Goal: Task Accomplishment & Management: Manage account settings

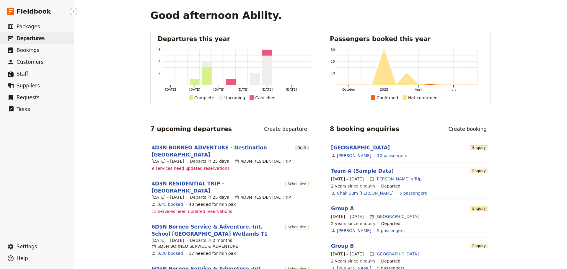
click at [26, 40] on span "Departures" at bounding box center [31, 38] width 28 height 6
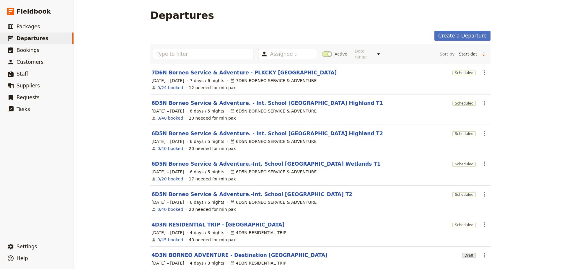
click at [203, 161] on link "6D5N Borneo Service & Adventure.-Int. School [GEOGRAPHIC_DATA] Wetlands T1" at bounding box center [265, 163] width 229 height 7
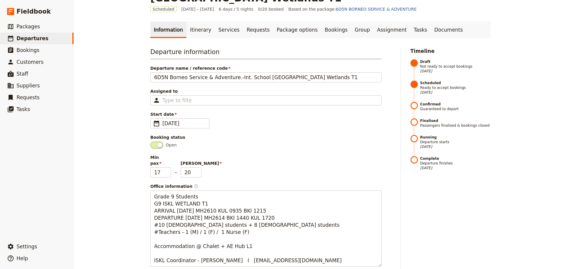
scroll to position [30, 0]
click at [197, 32] on link "Itinerary" at bounding box center [200, 29] width 28 height 17
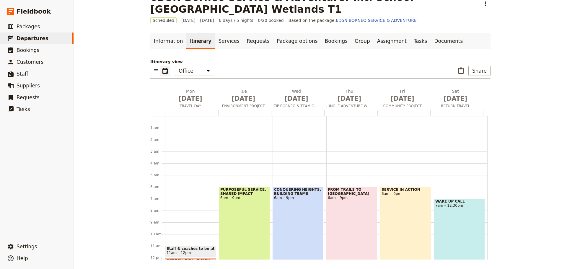
scroll to position [65, 0]
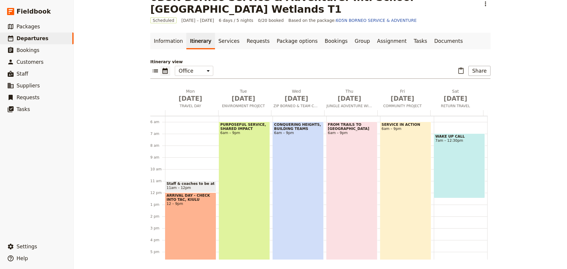
click at [260, 186] on div "PURPOSEFUL SERVICE, SHARED IMPACT 6am – 9pm" at bounding box center [244, 210] width 51 height 177
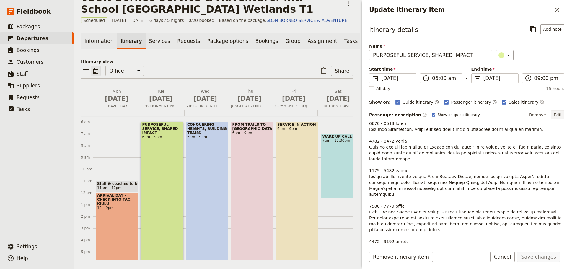
click at [553, 115] on button "Edit" at bounding box center [557, 114] width 13 height 9
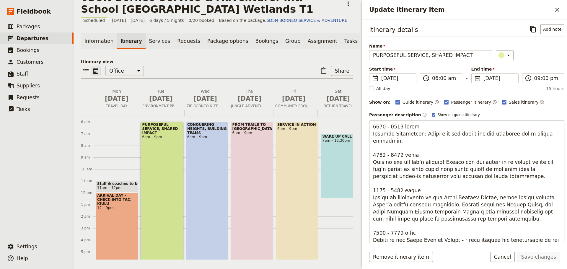
scroll to position [30, 0]
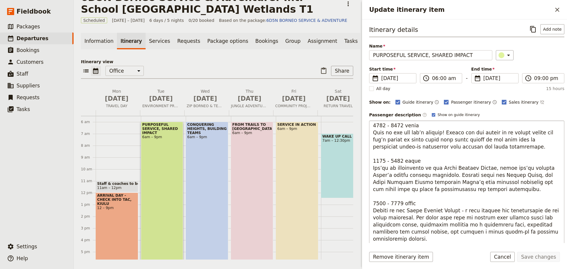
drag, startPoint x: 371, startPoint y: 133, endPoint x: 406, endPoint y: 134, distance: 34.8
click at [406, 134] on textarea "Update itinerary item" at bounding box center [466, 214] width 195 height 189
drag, startPoint x: 534, startPoint y: 133, endPoint x: 535, endPoint y: 136, distance: 3.1
click at [535, 136] on textarea "Update itinerary item" at bounding box center [466, 214] width 195 height 189
click at [405, 141] on textarea "Update itinerary item" at bounding box center [466, 214] width 195 height 189
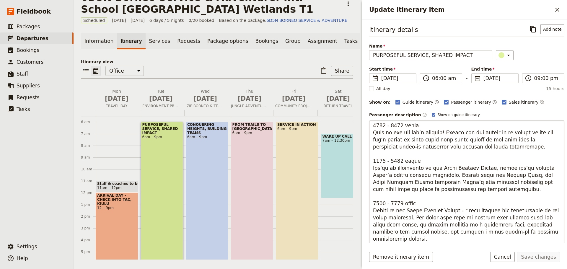
drag, startPoint x: 406, startPoint y: 141, endPoint x: 370, endPoint y: 143, distance: 35.7
click at [370, 143] on textarea "Update itinerary item" at bounding box center [466, 214] width 195 height 189
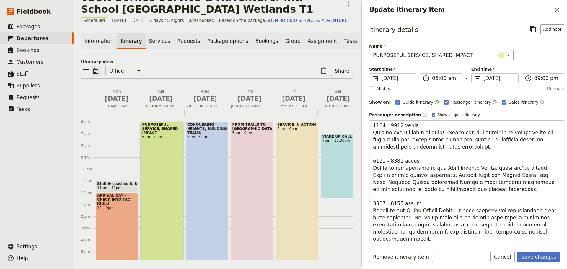
drag, startPoint x: 425, startPoint y: 168, endPoint x: 431, endPoint y: 168, distance: 5.6
click at [431, 168] on textarea "Update itinerary item" at bounding box center [466, 214] width 195 height 189
drag, startPoint x: 474, startPoint y: 169, endPoint x: 434, endPoint y: 174, distance: 40.4
click at [434, 174] on textarea "Update itinerary item" at bounding box center [466, 214] width 195 height 189
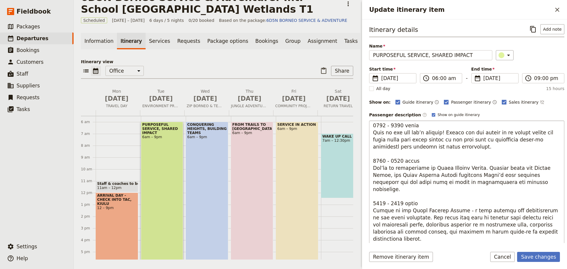
scroll to position [59, 0]
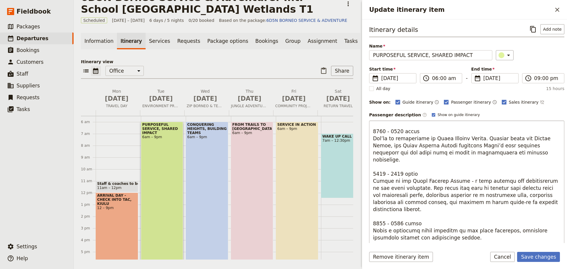
drag, startPoint x: 420, startPoint y: 181, endPoint x: 413, endPoint y: 182, distance: 6.8
click at [413, 182] on textarea "Update itinerary item" at bounding box center [466, 214] width 195 height 189
drag, startPoint x: 434, startPoint y: 180, endPoint x: 412, endPoint y: 179, distance: 22.4
click at [412, 179] on textarea "Update itinerary item" at bounding box center [466, 214] width 195 height 189
click at [455, 206] on textarea "Update itinerary item" at bounding box center [466, 214] width 195 height 189
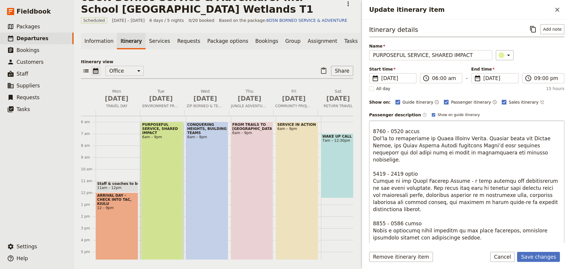
drag, startPoint x: 431, startPoint y: 181, endPoint x: 412, endPoint y: 182, distance: 19.5
click at [412, 182] on textarea "Update itinerary item" at bounding box center [466, 214] width 195 height 189
drag, startPoint x: 440, startPoint y: 182, endPoint x: 430, endPoint y: 183, distance: 9.8
click at [430, 183] on textarea "Update itinerary item" at bounding box center [466, 214] width 195 height 189
type textarea "0600 - 0800 hours Morning Transition: Begin your day with a morning energizer a…"
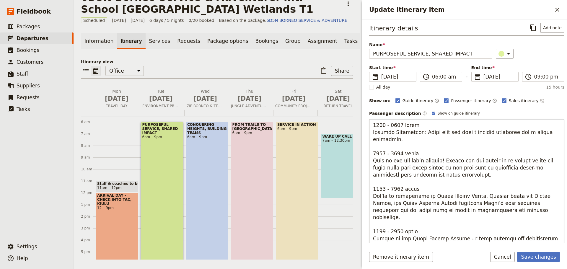
scroll to position [0, 0]
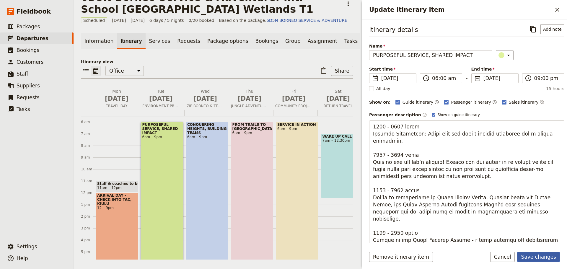
click at [529, 255] on button "Save changes" at bounding box center [538, 257] width 43 height 10
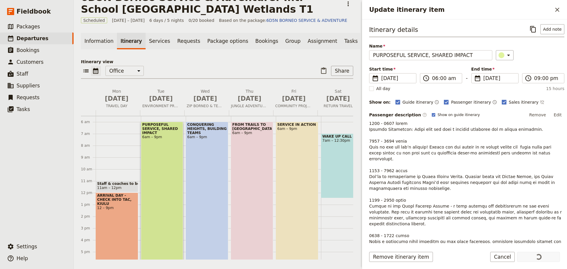
scroll to position [71, 0]
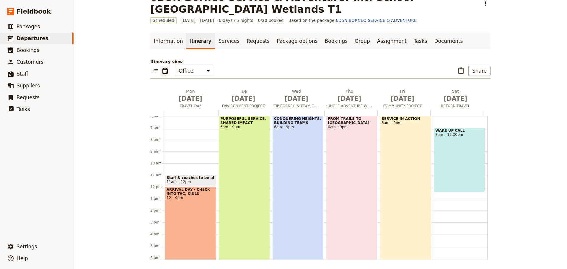
click at [341, 168] on div "FROM TRAILS TO RAPIDS 6am – 9pm" at bounding box center [351, 204] width 51 height 177
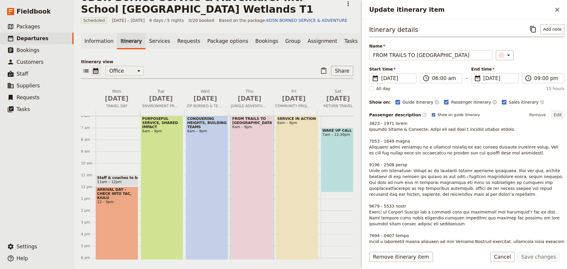
click at [553, 113] on button "Edit" at bounding box center [557, 114] width 13 height 9
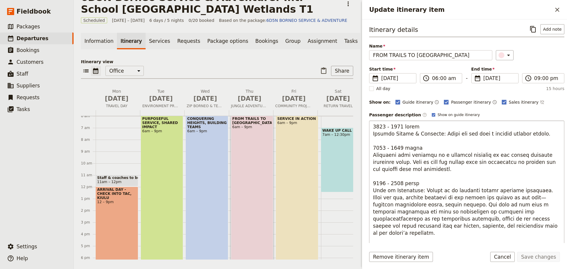
scroll to position [30, 0]
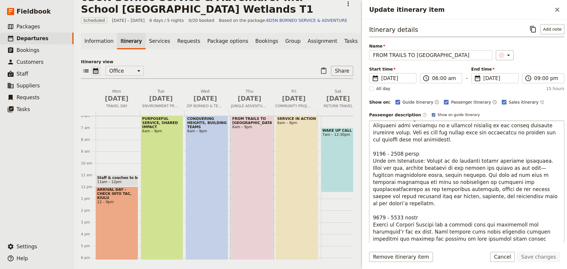
drag, startPoint x: 451, startPoint y: 174, endPoint x: 383, endPoint y: 183, distance: 68.1
click at [383, 183] on textarea "Update itinerary item" at bounding box center [466, 214] width 195 height 189
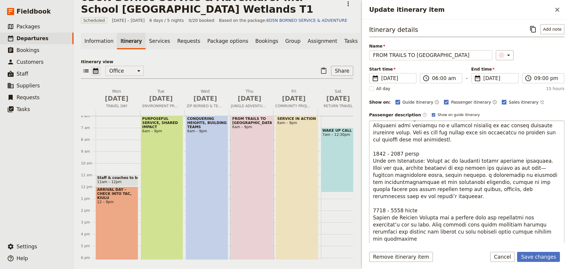
type textarea "0600 - 0730 hours Morning Huddle & Briefing: Begin the day with a focused morni…"
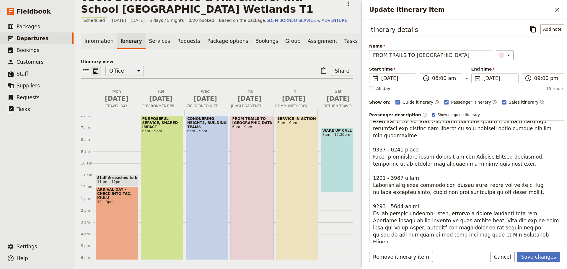
scroll to position [148, 0]
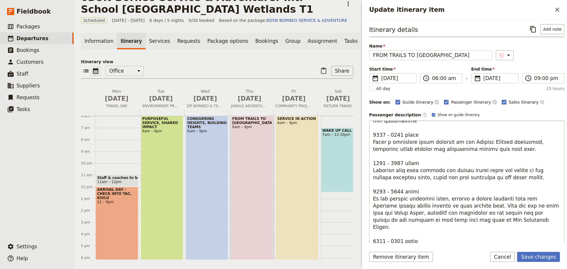
drag, startPoint x: 373, startPoint y: 192, endPoint x: 475, endPoint y: 211, distance: 104.2
click at [475, 211] on textarea "Update itinerary item" at bounding box center [466, 214] width 195 height 189
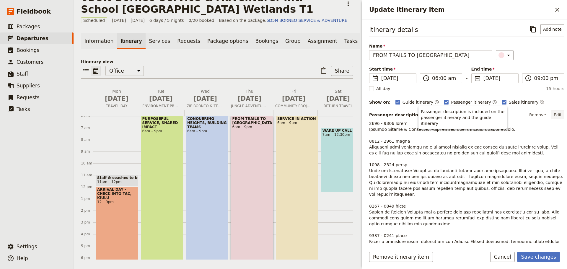
click at [554, 112] on button "Edit" at bounding box center [557, 114] width 13 height 9
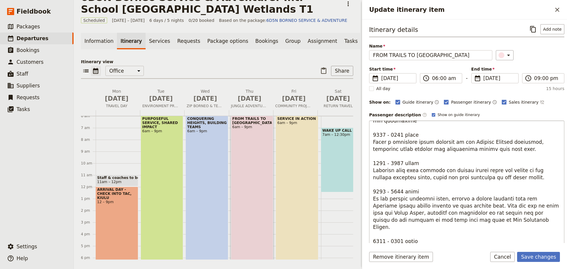
drag, startPoint x: 374, startPoint y: 192, endPoint x: 477, endPoint y: 212, distance: 104.9
click at [477, 212] on textarea "Update itinerary item" at bounding box center [466, 214] width 195 height 189
click at [494, 217] on textarea "Update itinerary item" at bounding box center [466, 214] width 195 height 189
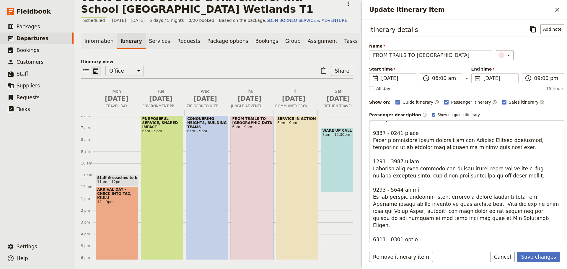
click at [489, 212] on textarea "Update itinerary item" at bounding box center [466, 214] width 195 height 189
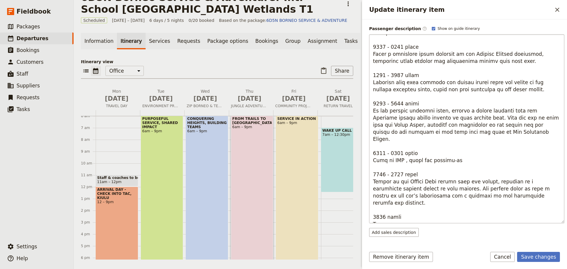
scroll to position [89, 0]
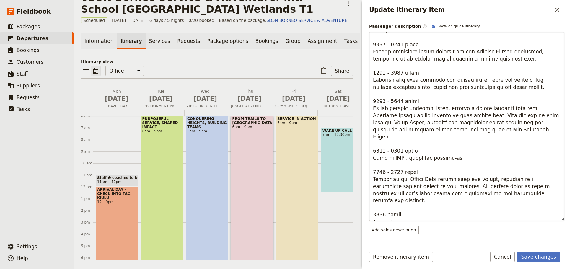
drag, startPoint x: 508, startPoint y: 172, endPoint x: 413, endPoint y: 180, distance: 96.3
click at [413, 180] on textarea "Update itinerary item" at bounding box center [466, 126] width 195 height 189
type textarea "0600 - 0730 hours Morning Huddle & Briefing: Begin the day with a focused morni…"
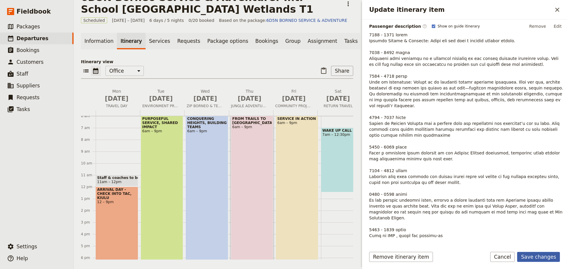
click at [530, 253] on button "Save changes" at bounding box center [538, 257] width 43 height 10
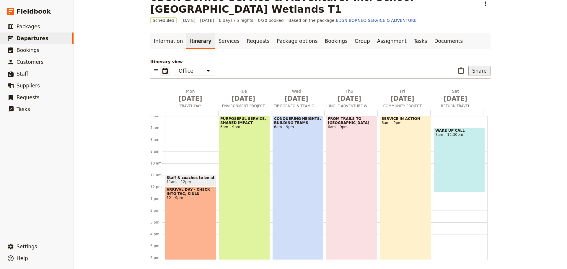
click at [479, 71] on button "Share" at bounding box center [479, 71] width 22 height 10
click at [469, 92] on span "Passenger itinerary" at bounding box center [464, 92] width 40 height 6
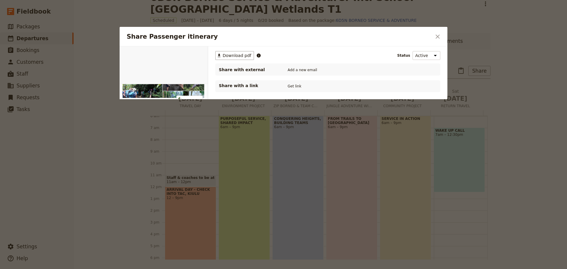
scroll to position [0, 0]
click at [228, 57] on span "Download pdf" at bounding box center [236, 56] width 29 height 6
click at [437, 36] on icon "Close dialog" at bounding box center [437, 36] width 7 height 7
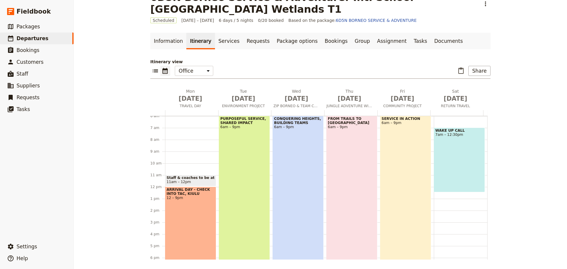
scroll to position [100, 0]
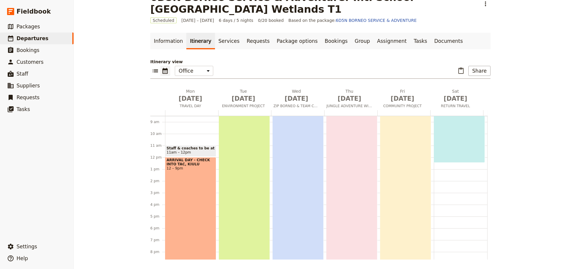
click at [300, 166] on div "CONQUERING HEIGHTS, BUILDING TEAMS 6am – 9pm" at bounding box center [297, 174] width 51 height 177
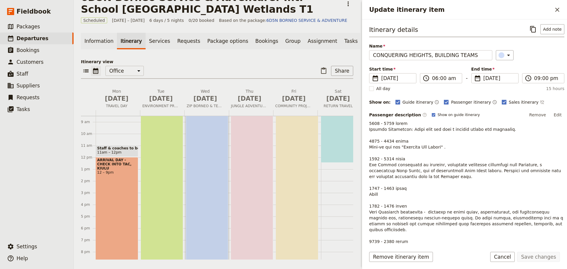
click at [171, 168] on div "PURPOSEFUL SERVICE, SHARED IMPACT 6am – 9pm" at bounding box center [162, 174] width 42 height 177
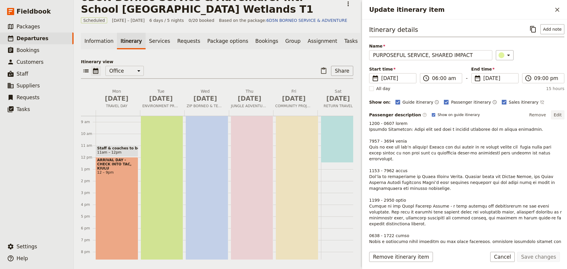
click at [554, 114] on button "Edit" at bounding box center [557, 114] width 13 height 9
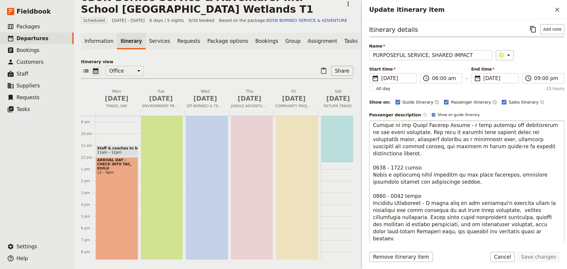
scroll to position [148, 0]
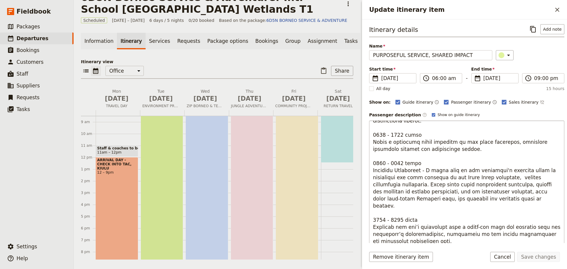
drag, startPoint x: 373, startPoint y: 155, endPoint x: 471, endPoint y: 183, distance: 101.5
click at [471, 183] on textarea "Update itinerary item" at bounding box center [466, 214] width 195 height 189
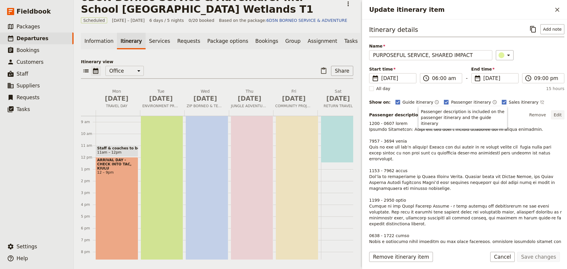
click at [555, 116] on button "Edit" at bounding box center [557, 114] width 13 height 9
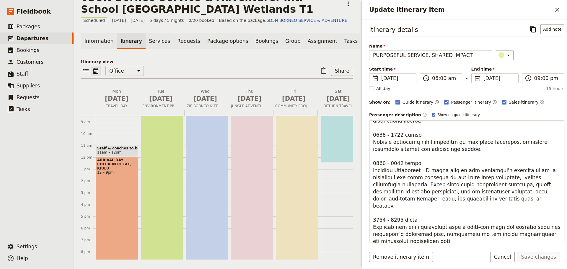
drag, startPoint x: 423, startPoint y: 157, endPoint x: 468, endPoint y: 181, distance: 51.0
click at [468, 181] on textarea "Update itinerary item" at bounding box center [466, 214] width 195 height 189
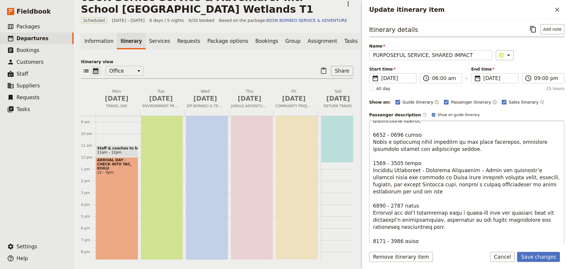
drag, startPoint x: 419, startPoint y: 156, endPoint x: 468, endPoint y: 157, distance: 48.7
click at [468, 157] on textarea "Update itinerary item" at bounding box center [466, 214] width 195 height 189
type textarea "0600 - 0800 hours Morning Transition: Begin your day with a morning energizer a…"
drag, startPoint x: 373, startPoint y: 191, endPoint x: 443, endPoint y: 204, distance: 71.8
click at [443, 204] on textarea "Update itinerary item" at bounding box center [466, 214] width 195 height 189
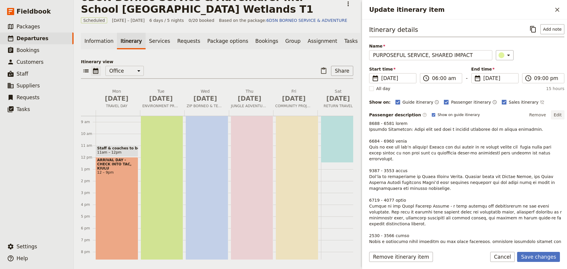
click at [555, 111] on button "Edit" at bounding box center [557, 114] width 13 height 9
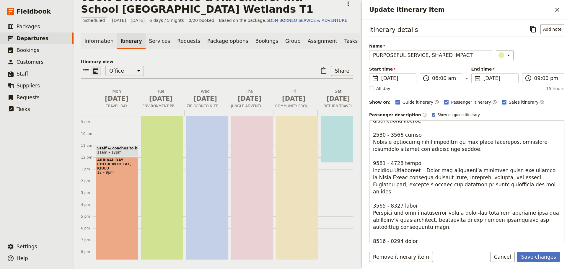
drag, startPoint x: 372, startPoint y: 192, endPoint x: 491, endPoint y: 203, distance: 119.4
click at [491, 203] on textarea "Update itinerary item" at bounding box center [466, 214] width 195 height 189
type textarea "0600 - 0800 hours Morning Transition: Begin your day with a morning energizer a…"
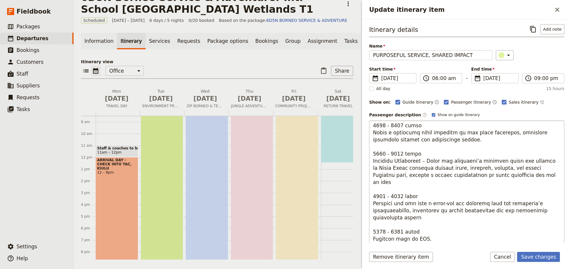
scroll to position [163, 0]
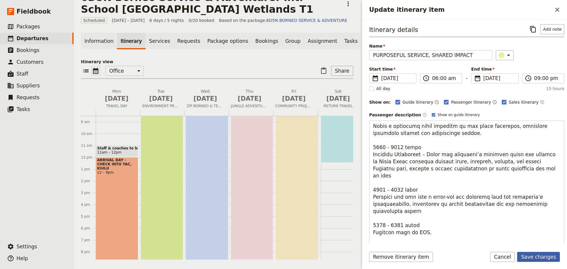
click at [529, 255] on button "Save changes" at bounding box center [538, 257] width 43 height 10
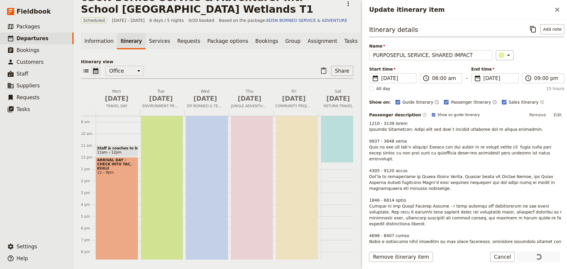
scroll to position [17, 0]
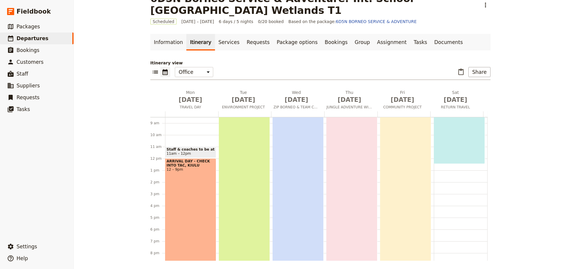
click at [331, 159] on div "FROM TRAILS TO RAPIDS 6am – 9pm" at bounding box center [351, 175] width 51 height 177
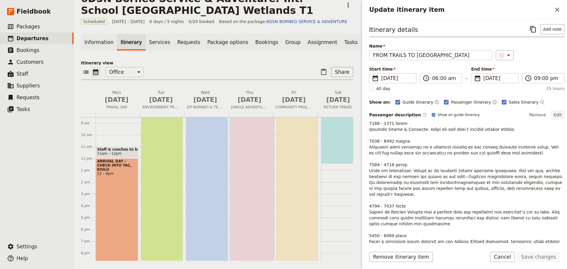
click at [554, 114] on button "Edit" at bounding box center [557, 114] width 13 height 9
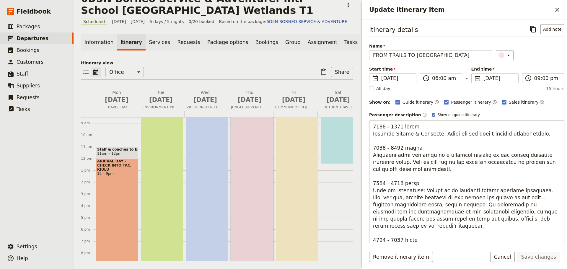
drag, startPoint x: 373, startPoint y: 189, endPoint x: 443, endPoint y: 224, distance: 78.0
click at [443, 224] on textarea "Update itinerary item" at bounding box center [466, 214] width 195 height 189
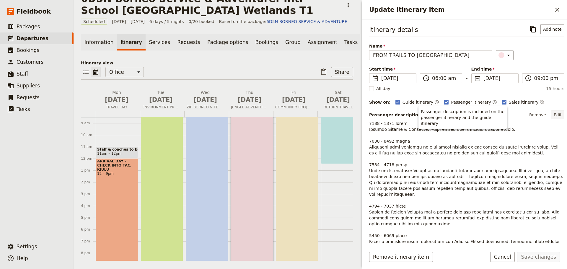
click at [554, 114] on button "Edit" at bounding box center [557, 114] width 13 height 9
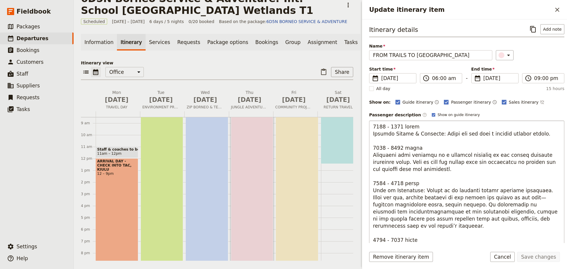
drag, startPoint x: 372, startPoint y: 192, endPoint x: 416, endPoint y: 224, distance: 54.2
click at [416, 224] on textarea "Update itinerary item" at bounding box center [466, 214] width 195 height 189
type textarea "0600 - 0730 hours Morning Huddle & Briefing: Begin the day with a focused morni…"
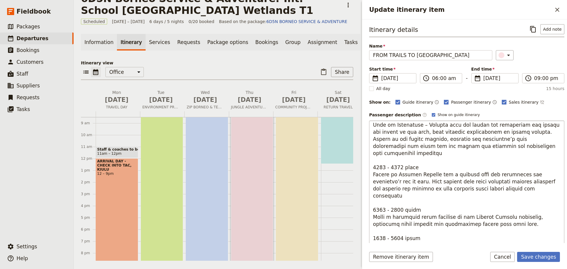
scroll to position [89, 0]
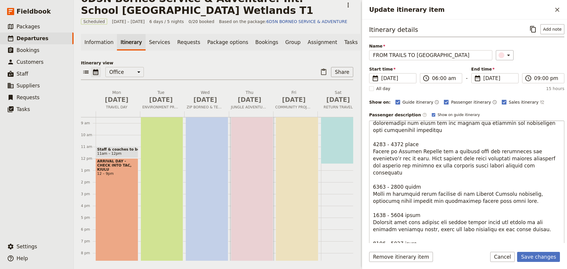
drag, startPoint x: 372, startPoint y: 144, endPoint x: 512, endPoint y: 160, distance: 140.8
click at [512, 160] on textarea "Update itinerary item" at bounding box center [466, 214] width 195 height 189
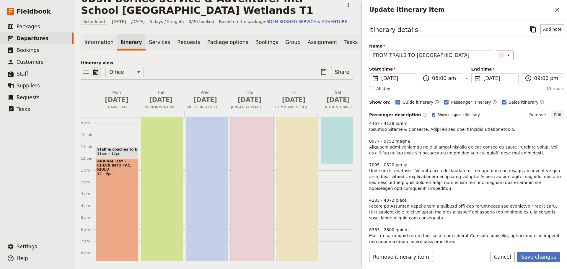
click at [551, 117] on button "Edit" at bounding box center [557, 114] width 13 height 9
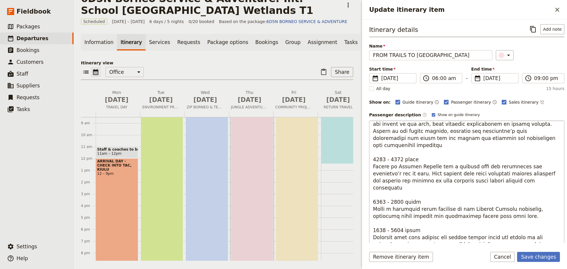
scroll to position [59, 0]
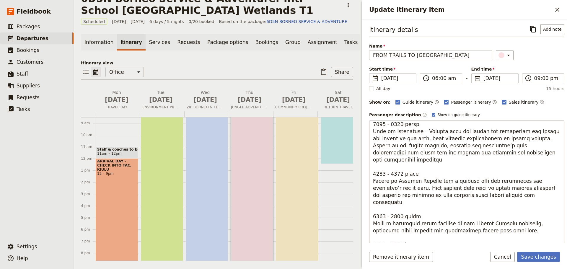
drag, startPoint x: 372, startPoint y: 175, endPoint x: 510, endPoint y: 189, distance: 137.9
click at [510, 189] on textarea "Update itinerary item" at bounding box center [466, 214] width 195 height 189
type textarea "0600 - 0730 hours Morning Huddle & Briefing: Begin the day with a focused morni…"
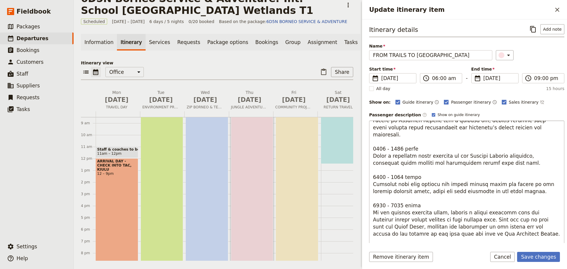
scroll to position [128, 0]
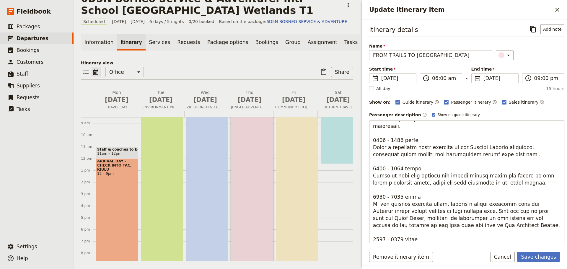
drag, startPoint x: 374, startPoint y: 191, endPoint x: 482, endPoint y: 213, distance: 110.2
click at [482, 213] on textarea "Update itinerary item" at bounding box center [466, 214] width 195 height 189
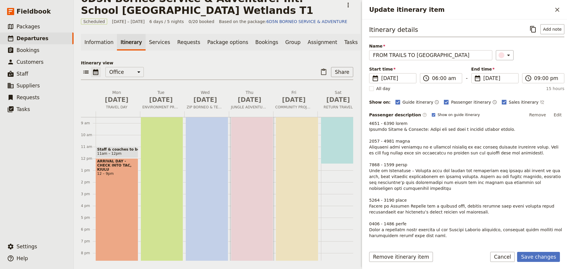
click at [436, 198] on p "Update itinerary item" at bounding box center [466, 247] width 195 height 254
click at [552, 114] on button "Edit" at bounding box center [557, 114] width 13 height 9
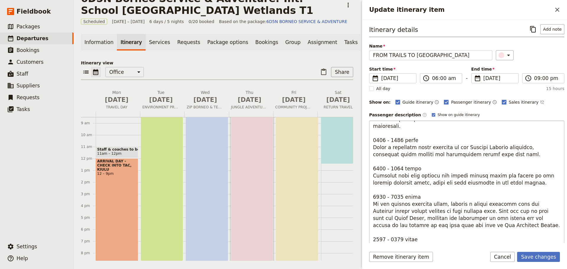
drag, startPoint x: 374, startPoint y: 190, endPoint x: 474, endPoint y: 209, distance: 102.1
click at [474, 209] on textarea "Update itinerary item" at bounding box center [466, 214] width 195 height 189
type textarea "0600 - 0730 hours Morning Huddle & Briefing: Begin the day with a focused morni…"
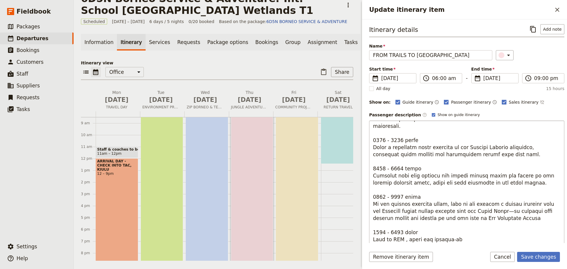
scroll to position [121, 0]
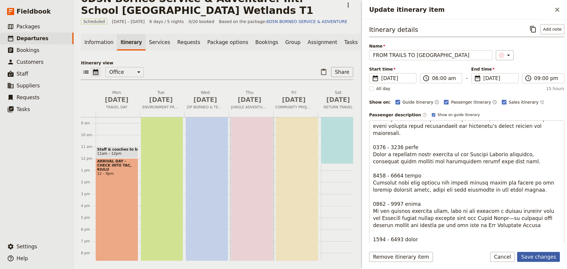
click at [539, 257] on button "Save changes" at bounding box center [538, 257] width 43 height 10
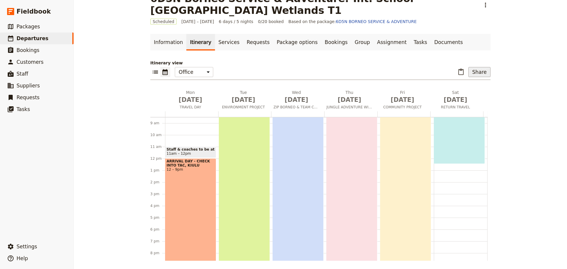
click at [482, 71] on button "Share" at bounding box center [479, 72] width 22 height 10
click at [472, 92] on span "Passenger itinerary" at bounding box center [464, 93] width 40 height 6
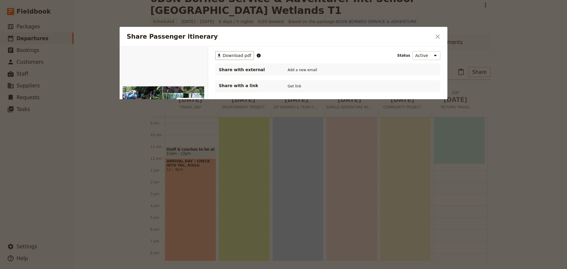
scroll to position [0, 0]
click at [232, 57] on span "Download pdf" at bounding box center [236, 56] width 29 height 6
click at [438, 37] on icon "Close dialog" at bounding box center [437, 36] width 7 height 7
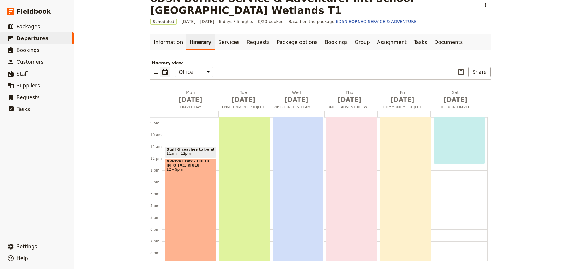
click at [454, 140] on div "WAKE UP CALL 7am – 12:30pm" at bounding box center [458, 131] width 51 height 65
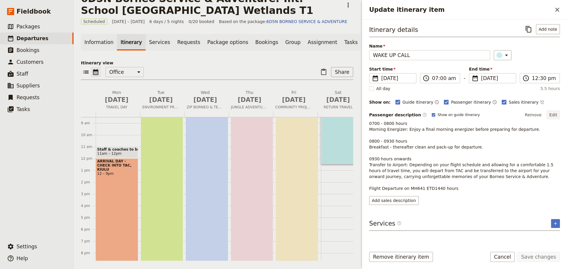
click at [554, 115] on button "Edit" at bounding box center [552, 114] width 13 height 9
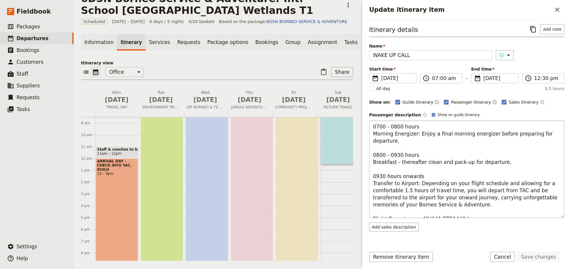
scroll to position [7, 0]
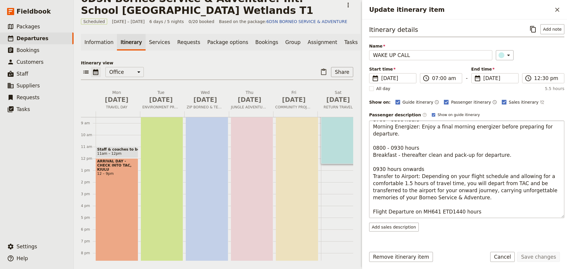
click at [426, 212] on textarea "0700 - 0800 hours Morning Energizer: Enjoy a final morning energizer before pre…" at bounding box center [466, 168] width 195 height 97
type textarea "0700 - 0800 hours Morning Energizer: Enjoy a final morning energizer before pre…"
click at [537, 258] on button "Save changes" at bounding box center [538, 257] width 43 height 10
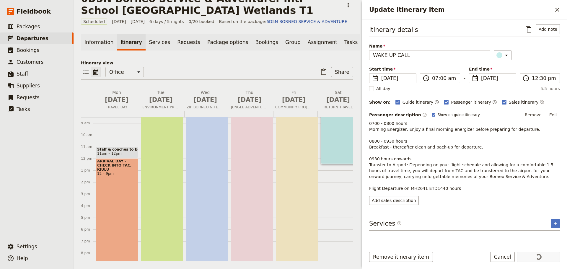
scroll to position [83, 0]
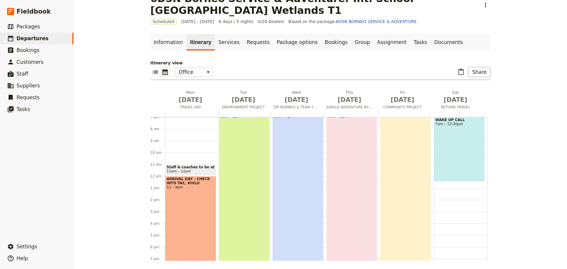
click at [243, 151] on div "PURPOSEFUL SERVICE, SHARED IMPACT 6am – 9pm" at bounding box center [244, 193] width 51 height 177
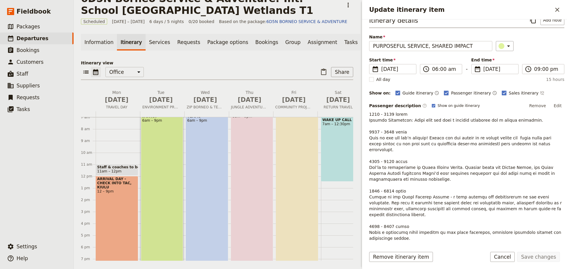
scroll to position [0, 0]
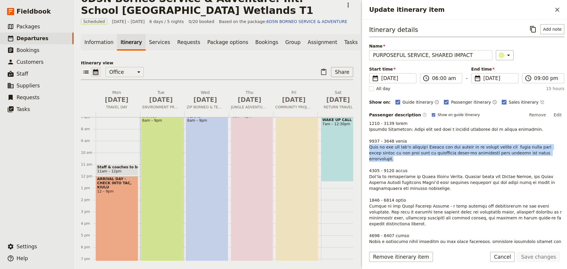
drag, startPoint x: 369, startPoint y: 146, endPoint x: 542, endPoint y: 154, distance: 172.8
click at [542, 154] on p "Update itinerary item" at bounding box center [466, 258] width 195 height 277
copy p "Gear up for the day’s program! Ensure you are suited up in proper attire and br…"
click at [555, 117] on button "Edit" at bounding box center [557, 114] width 13 height 9
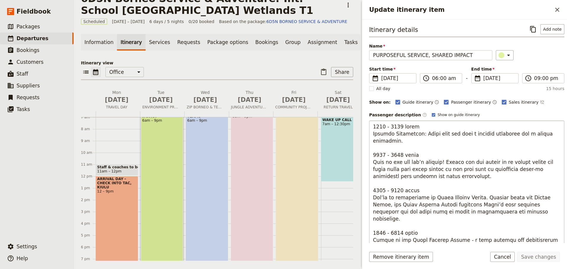
drag, startPoint x: 373, startPoint y: 163, endPoint x: 455, endPoint y: 176, distance: 83.0
click at [455, 176] on textarea "Update itinerary item" at bounding box center [466, 214] width 195 height 189
type textarea "0600 - 0800 hours Morning Transition: Begin your day with a morning energizer a…"
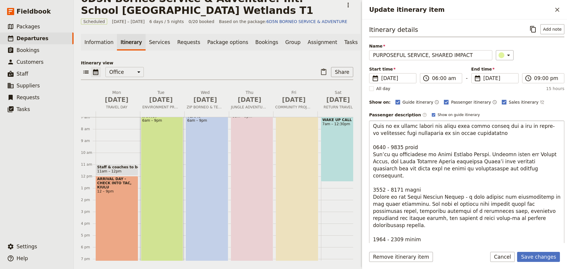
scroll to position [59, 0]
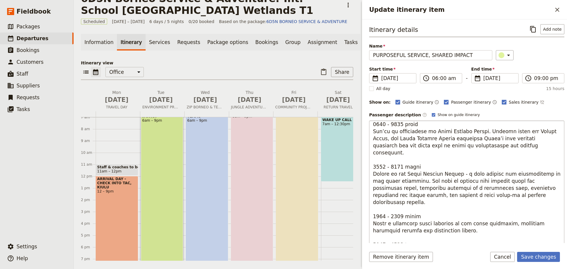
drag, startPoint x: 372, startPoint y: 167, endPoint x: 517, endPoint y: 187, distance: 146.6
click at [517, 187] on textarea "Update itinerary item" at bounding box center [466, 214] width 195 height 189
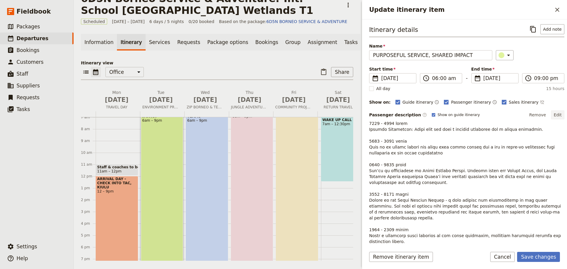
click at [553, 115] on button "Edit" at bounding box center [557, 114] width 13 height 9
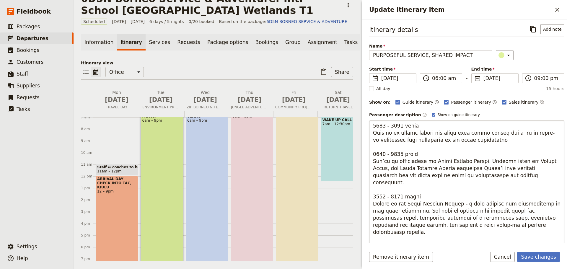
scroll to position [30, 0]
drag, startPoint x: 372, startPoint y: 196, endPoint x: 518, endPoint y: 222, distance: 148.7
click at [518, 222] on textarea "Update itinerary item" at bounding box center [466, 214] width 195 height 189
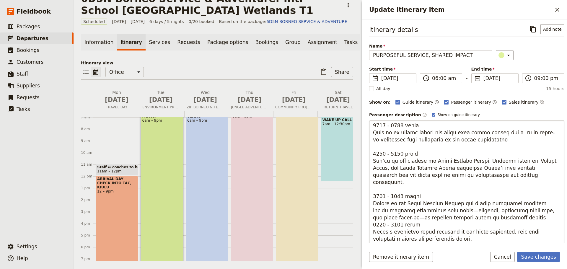
type textarea "0600 - 0800 hours Morning Transition: Begin your day with a morning energizer a…"
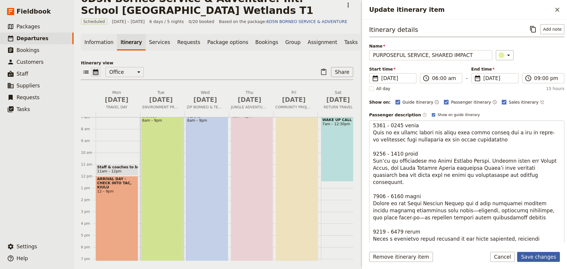
click at [532, 256] on button "Save changes" at bounding box center [538, 257] width 43 height 10
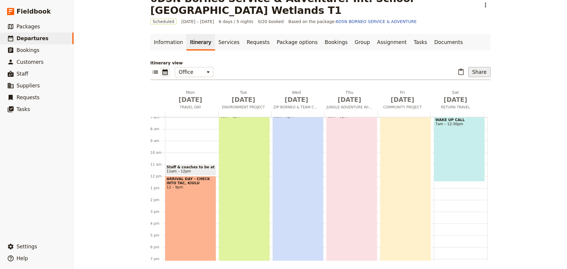
click at [478, 75] on button "Share" at bounding box center [479, 72] width 22 height 10
click at [471, 94] on span "Passenger itinerary" at bounding box center [464, 93] width 40 height 6
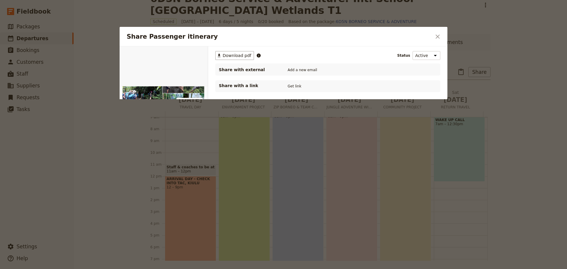
scroll to position [0, 0]
click at [236, 56] on span "Download pdf" at bounding box center [236, 56] width 29 height 6
click at [436, 35] on icon "Close dialog" at bounding box center [437, 36] width 7 height 7
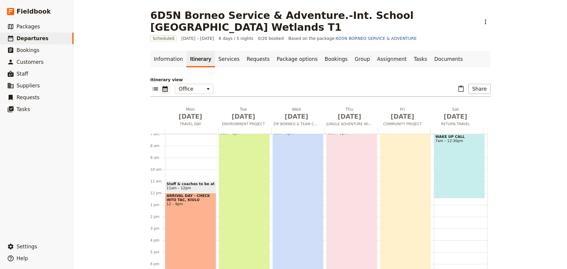
click at [183, 228] on div "ARRIVAL DAY - CHECK INTO TAC, KIULU 12 – 9pm" at bounding box center [190, 246] width 51 height 106
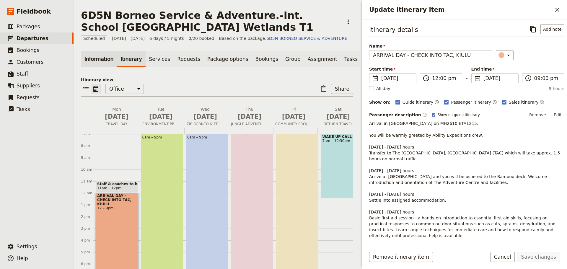
click at [101, 58] on link "Information" at bounding box center [99, 59] width 36 height 17
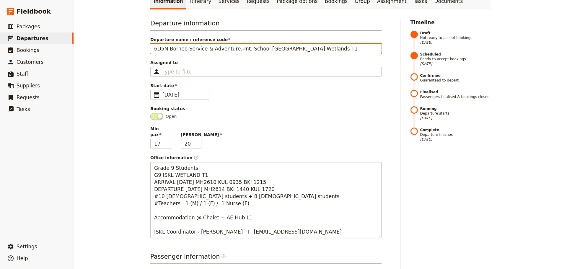
scroll to position [59, 0]
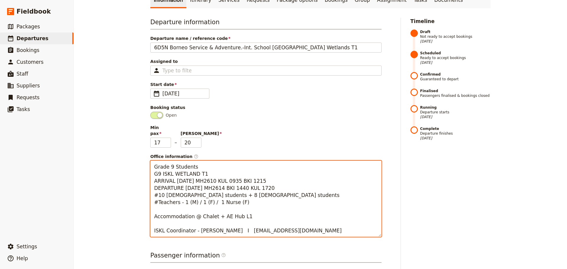
drag, startPoint x: 155, startPoint y: 177, endPoint x: 264, endPoint y: 183, distance: 109.1
click at [264, 183] on textarea "Grade 9 Students G9 ISKL WETLAND T1 ARRIVAL 10NOV MH2610 KUL 0935 BKI 1215 DEPA…" at bounding box center [265, 199] width 231 height 76
paste textarea "10 Nov 2025 - ARRIVAL MH2610 ETA1215 15 Nov 2025 - DEPARTURE MH2614 ETD144"
type textarea "Grade 9 Students G9 ISKL WETLAND T1 10 Nov 2025 - ARRIVAL MH2610 ETA1215 15 Nov…"
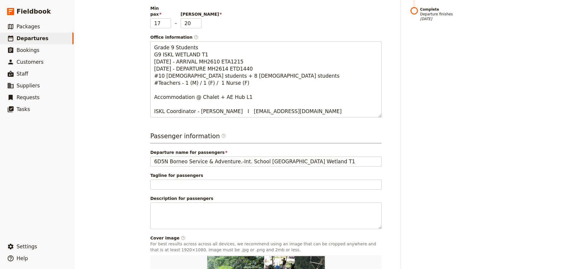
scroll to position [271, 0]
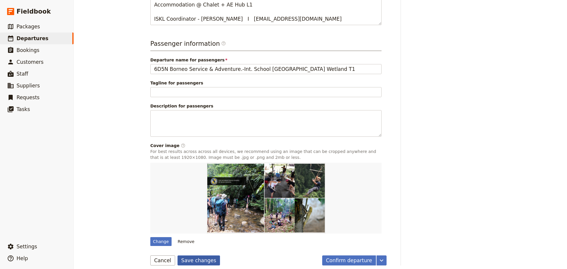
click at [190, 257] on button "Save changes" at bounding box center [198, 260] width 43 height 10
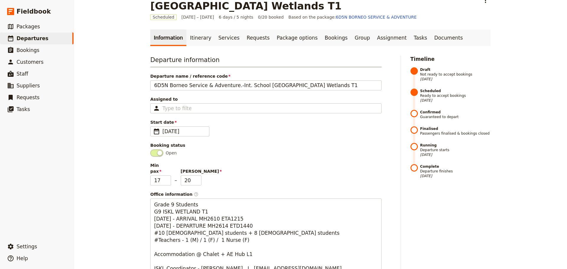
scroll to position [5, 0]
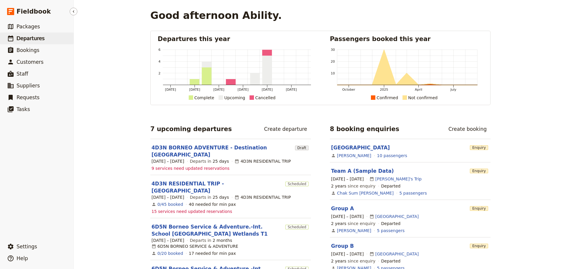
click at [25, 40] on span "Departures" at bounding box center [31, 38] width 28 height 6
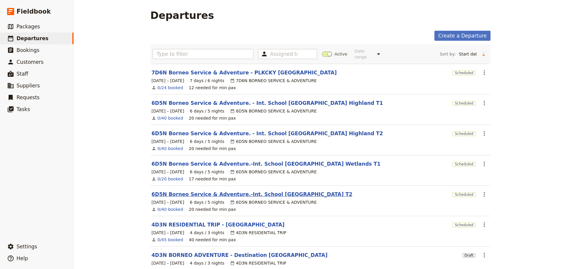
click at [296, 191] on link "6D5N Borneo Service & Adventure.-Int. School [GEOGRAPHIC_DATA] T2" at bounding box center [251, 194] width 201 height 7
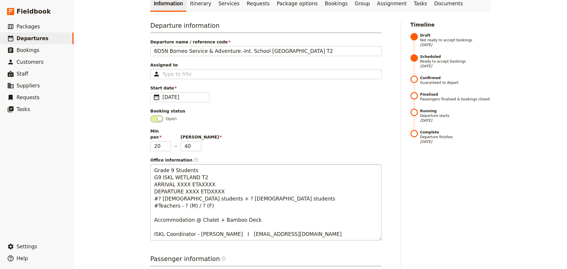
scroll to position [59, 0]
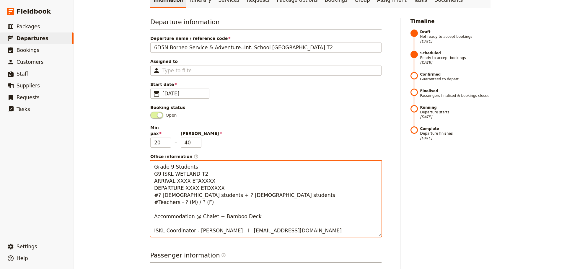
click at [206, 176] on textarea "Grade 9 Students G9 ISKL WETLAND T2 ARRIVAL XXXX ETAXXXX DEPARTURE XXXX ETDXXXX…" at bounding box center [265, 199] width 231 height 76
drag, startPoint x: 184, startPoint y: 175, endPoint x: 173, endPoint y: 175, distance: 11.8
click at [173, 175] on textarea "Grade 9 Students G9 ISKL WETLAND T2 ARRIVAL XXXX ETAXXXX DEPARTURE XXXX ETDXXXX…" at bounding box center [265, 199] width 231 height 76
click at [215, 176] on textarea "Grade 9 Students G9 ISKL WETLAND T2 ARRIVAL MH2610 ETAXXXX DEPARTURE XXXX ETDXX…" at bounding box center [265, 199] width 231 height 76
click at [201, 176] on textarea "Grade 9 Students G9 ISKL WETLAND T2 ARRIVAL MH2610 ET DEPARTURE XXXX ETDXXXX #?…" at bounding box center [265, 199] width 231 height 76
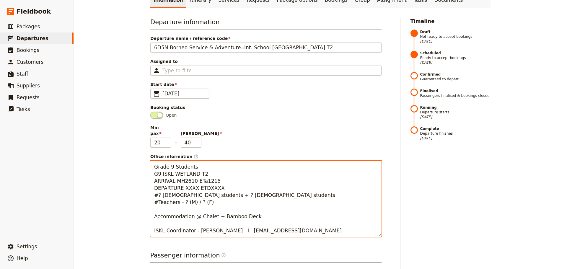
click at [217, 183] on textarea "Grade 9 Students G9 ISKL WETLAND T2 ARRIVAL MH2610 ETa1215 DEPARTURE XXXX ETDXX…" at bounding box center [265, 199] width 231 height 76
click at [192, 184] on textarea "Grade 9 Students G9 ISKL WETLAND T2 ARRIVAL MH2610 ETa1215 DEPARTURE XXXX ETDXX…" at bounding box center [265, 199] width 231 height 76
click at [226, 180] on textarea "Grade 9 Students G9 ISKL WETLAND T2 ARRIVAL MH2610 ETa1215 DEPARTURE MH2614 ETD…" at bounding box center [265, 199] width 231 height 76
click at [158, 190] on textarea "Grade 9 Students G9 ISKL WETLAND T2 ARRIVAL MH2610 ETa1215 DEPARTURE MH2614 ETD…" at bounding box center [265, 199] width 231 height 76
click at [201, 190] on textarea "Grade 9 Students G9 ISKL WETLAND T2 ARRIVAL MH2610 ETa1215 DEPARTURE MH2614 ETD…" at bounding box center [265, 199] width 231 height 76
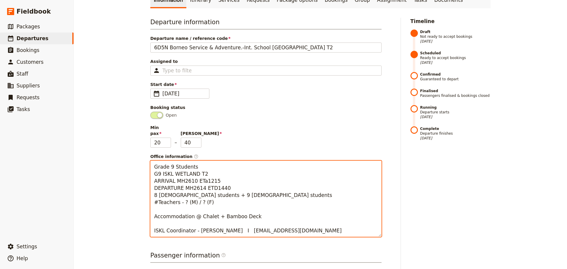
click at [180, 197] on textarea "Grade 9 Students G9 ISKL WETLAND T2 ARRIVAL MH2610 ETa1215 DEPARTURE MH2614 ETD…" at bounding box center [265, 199] width 231 height 76
click at [197, 196] on textarea "Grade 9 Students G9 ISKL WETLAND T2 ARRIVAL MH2610 ETa1215 DEPARTURE MH2614 ETD…" at bounding box center [265, 199] width 231 height 76
click at [259, 211] on textarea "Grade 9 Students G9 ISKL WETLAND T2 ARRIVAL MH2610 ETa1215 DEPARTURE MH2614 ETD…" at bounding box center [265, 199] width 231 height 76
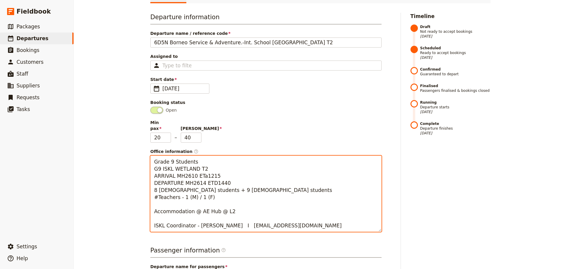
click at [200, 170] on textarea "Grade 9 Students G9 ISKL WETLAND T2 ARRIVAL MH2610 ETa1215 DEPARTURE MH2614 ETD…" at bounding box center [265, 194] width 231 height 76
click at [150, 171] on textarea "Grade 9 Students G9 ISKL WETLAND T2 ARRIVAL MH2610 ETA1215 DEPARTURE MH2614 ETD…" at bounding box center [265, 194] width 231 height 76
click at [152, 177] on textarea "Grade 9 Students G9 ISKL WETLAND T2 [DATE] - ARRIVAL MH2610 ETA1215 DEPARTURE M…" at bounding box center [265, 194] width 231 height 76
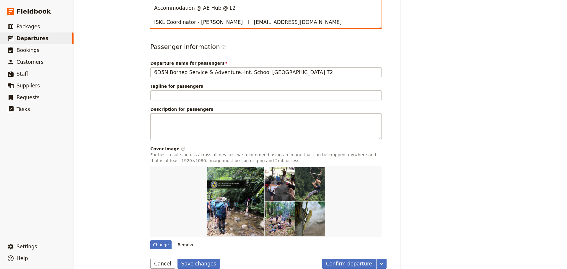
scroll to position [271, 0]
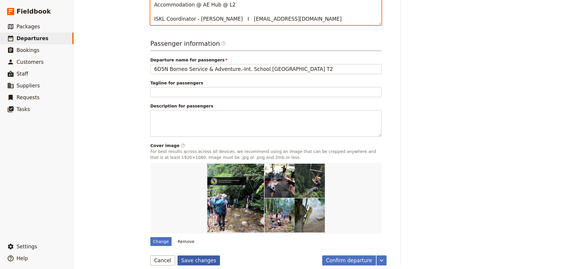
type textarea "Grade 9 Students G9 ISKL WETLAND T2 [DATE] - ARRIVAL MH2610 ETA1215 [DATE] - DE…"
click at [202, 255] on button "Save changes" at bounding box center [198, 260] width 43 height 10
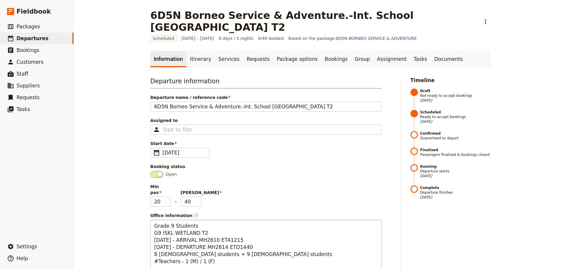
scroll to position [30, 0]
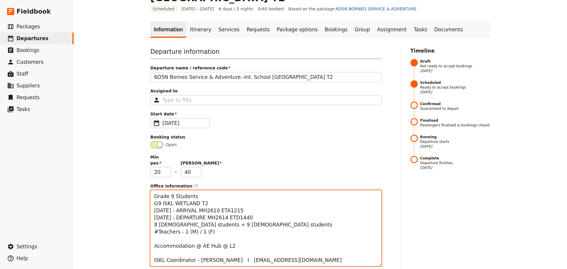
drag, startPoint x: 153, startPoint y: 204, endPoint x: 251, endPoint y: 211, distance: 98.5
click at [251, 211] on textarea "Grade 9 Students G9 ISKL WETLAND T2 [DATE] - ARRIVAL MH2610 ETA1215 [DATE] - DE…" at bounding box center [265, 228] width 231 height 76
click at [273, 235] on textarea "Grade 9 Students G9 ISKL WETLAND T2 [DATE] - ARRIVAL MH2610 ETA1215 [DATE] - DE…" at bounding box center [265, 228] width 231 height 76
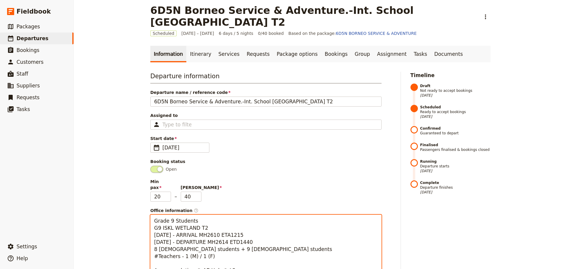
scroll to position [0, 0]
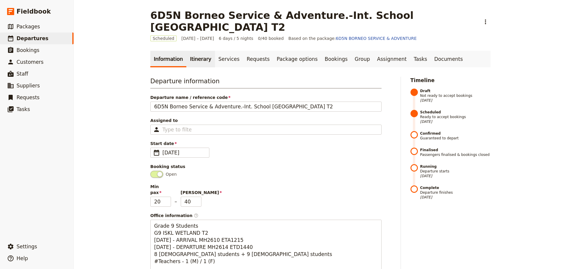
click at [194, 63] on link "Itinerary" at bounding box center [200, 59] width 28 height 17
